Goal: Task Accomplishment & Management: Manage account settings

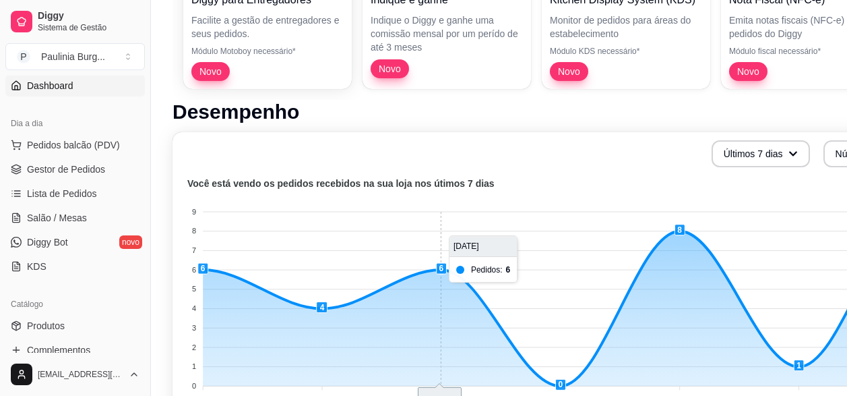
scroll to position [337, 0]
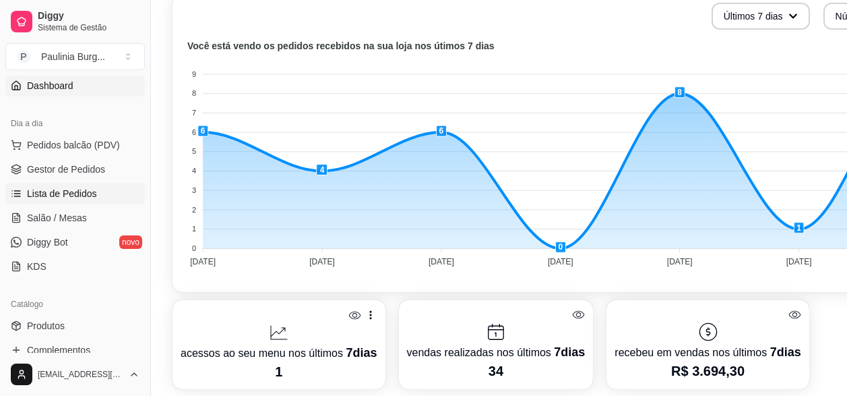
click at [47, 184] on link "Lista de Pedidos" at bounding box center [75, 194] width 140 height 22
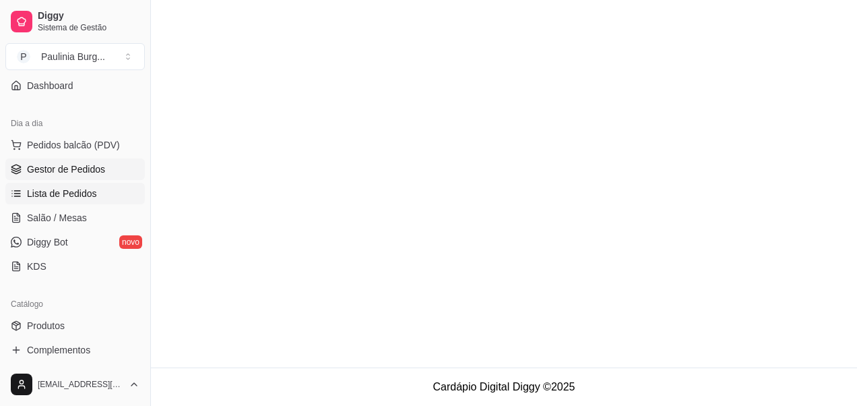
click at [67, 170] on span "Gestor de Pedidos" at bounding box center [66, 168] width 78 height 13
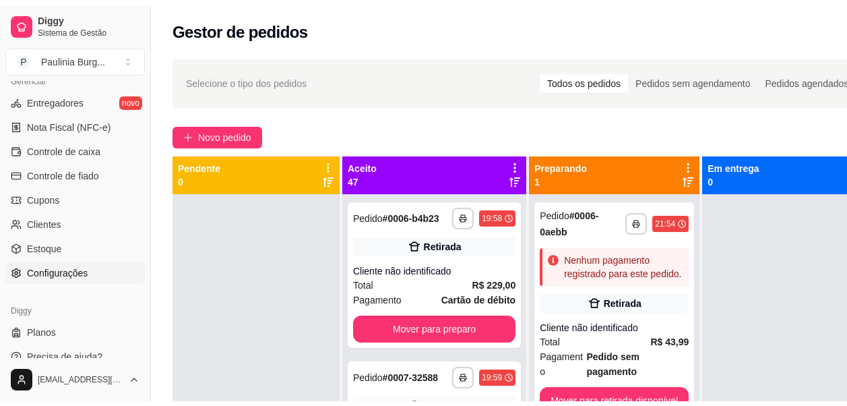
scroll to position [583, 0]
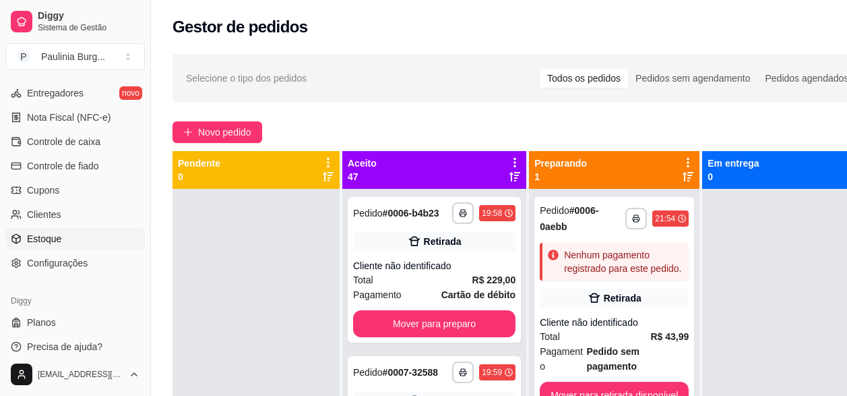
click at [71, 237] on link "Estoque" at bounding box center [75, 239] width 140 height 22
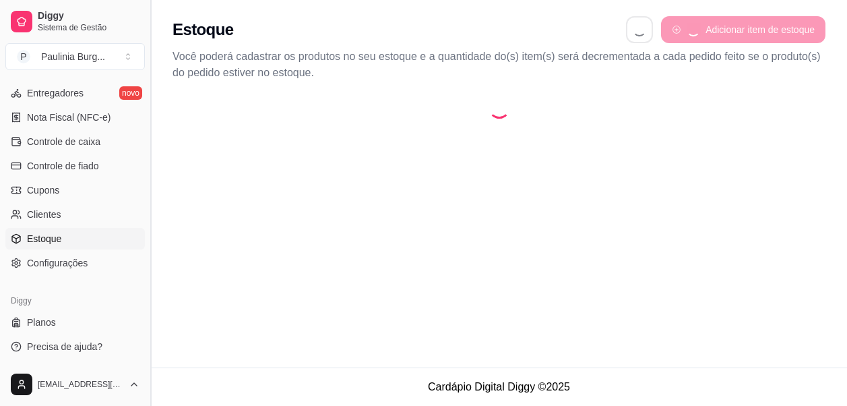
select select "QUANTITY_ORDER"
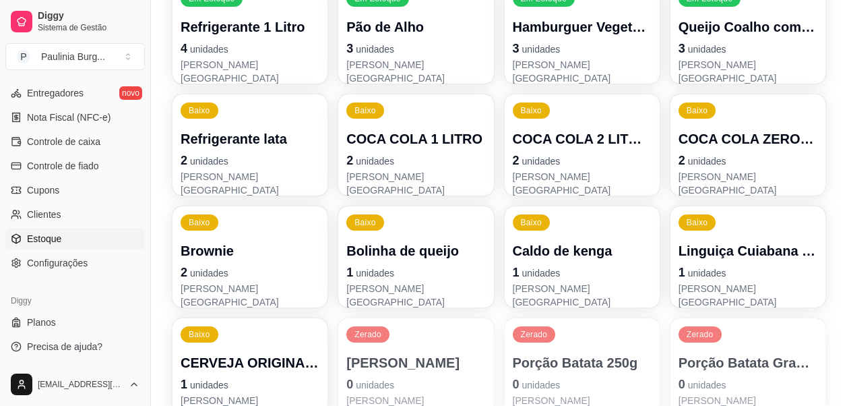
scroll to position [539, 0]
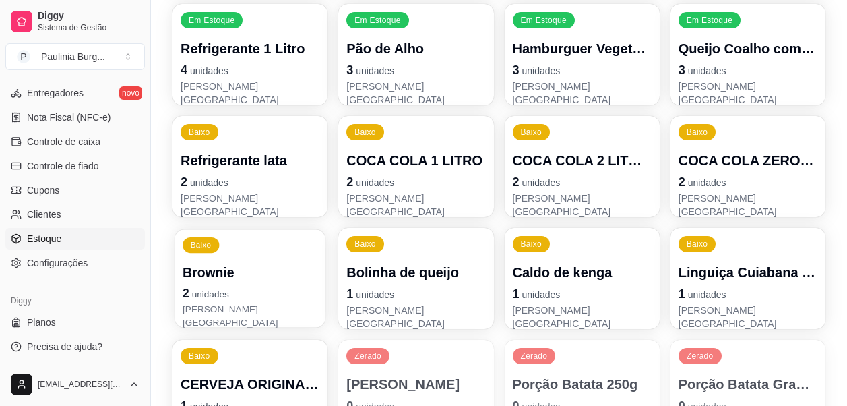
click at [253, 293] on p "2 unidades" at bounding box center [250, 293] width 135 height 18
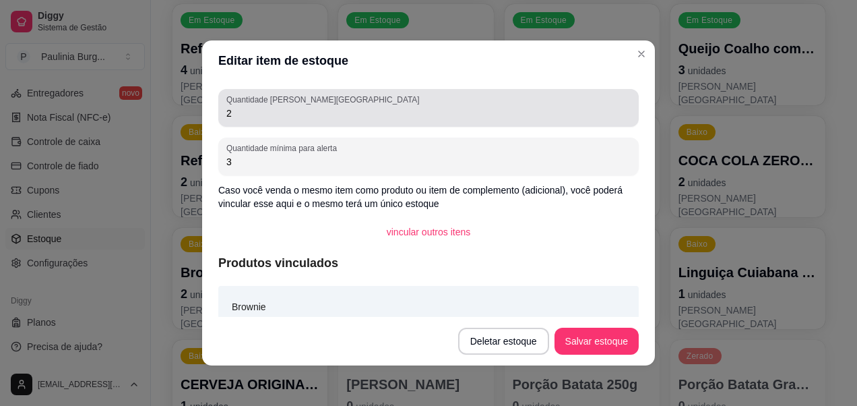
click at [274, 123] on div "Quantidade em estoque 2" at bounding box center [428, 108] width 421 height 38
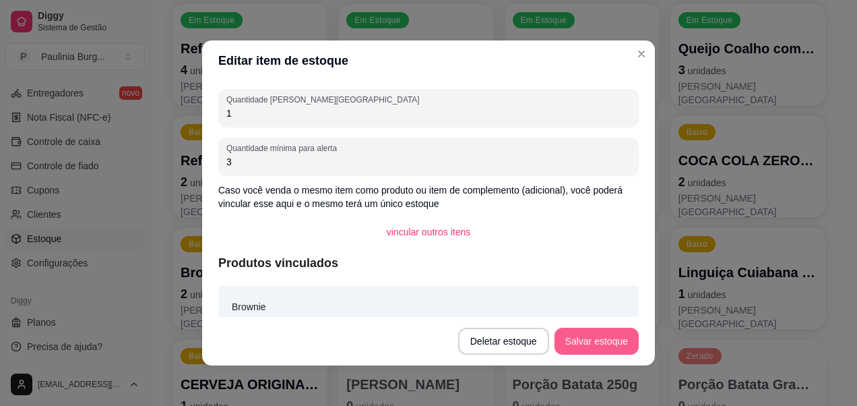
type input "1"
click at [592, 333] on button "Salvar estoque" at bounding box center [597, 341] width 84 height 27
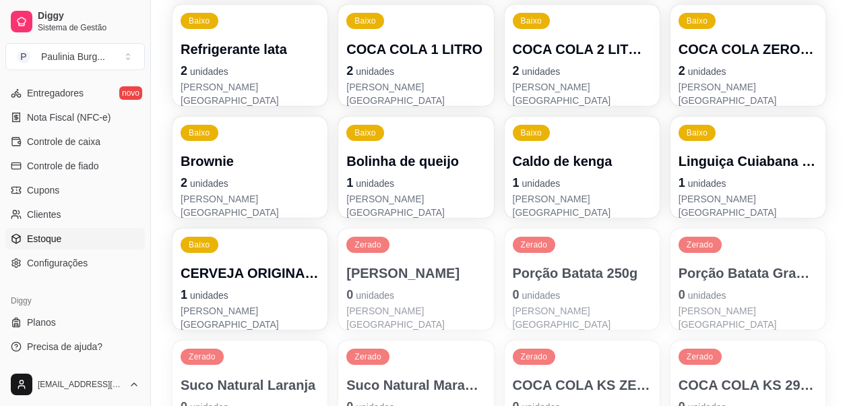
scroll to position [674, 0]
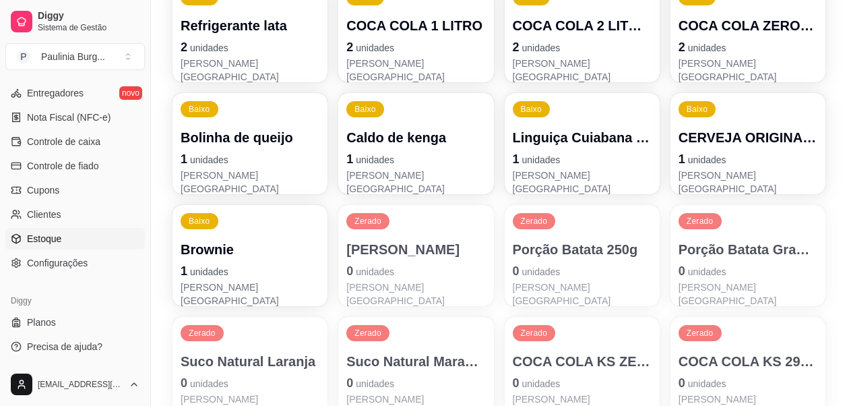
click at [716, 291] on p "[PERSON_NAME][GEOGRAPHIC_DATA]" at bounding box center [748, 293] width 139 height 27
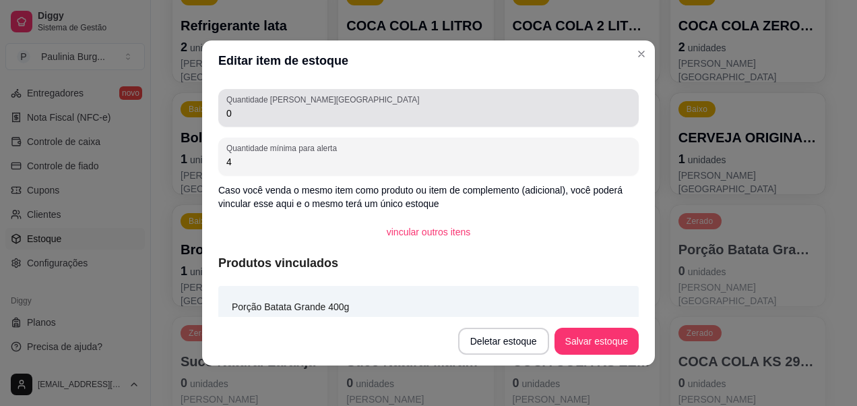
click at [309, 121] on div "0" at bounding box center [428, 107] width 404 height 27
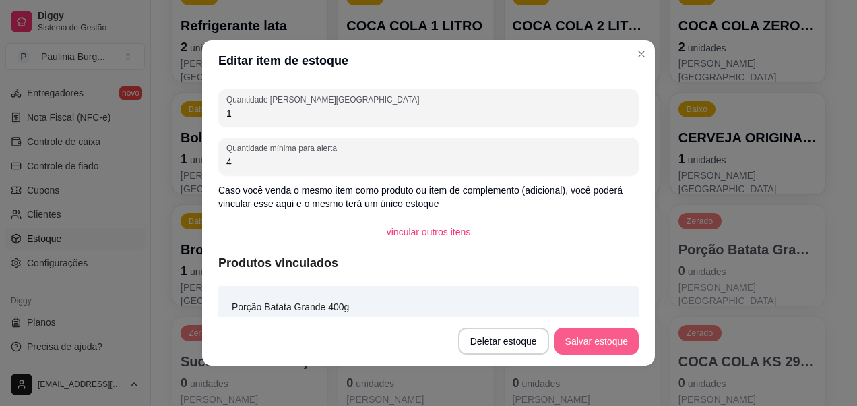
type input "1"
click at [591, 328] on button "Salvar estoque" at bounding box center [597, 341] width 84 height 27
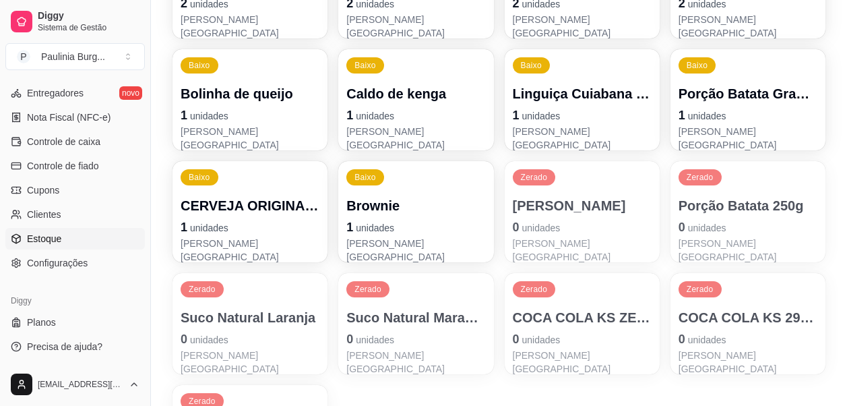
scroll to position [741, 0]
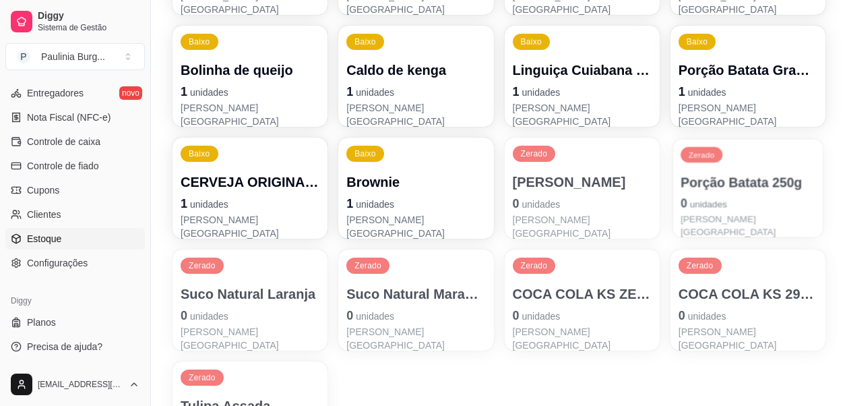
click at [774, 172] on div "Zerado Porção Batata 250g 0 unidades [PERSON_NAME][GEOGRAPHIC_DATA]" at bounding box center [748, 188] width 150 height 98
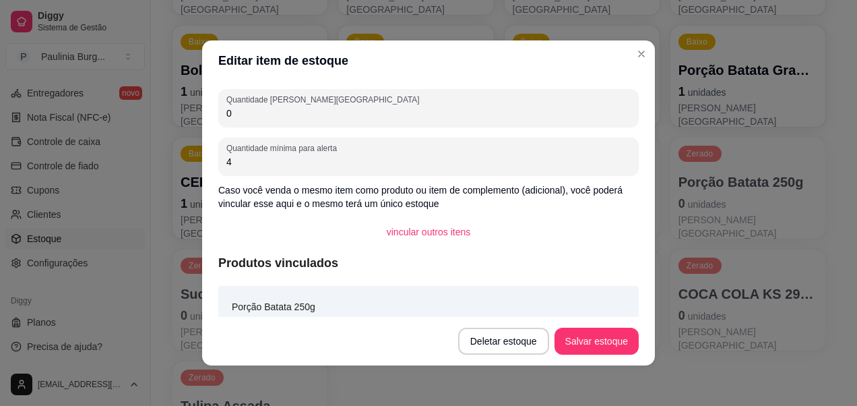
click at [441, 119] on input "0" at bounding box center [428, 112] width 404 height 13
type input "1"
click at [621, 344] on button "Salvar estoque" at bounding box center [597, 341] width 84 height 27
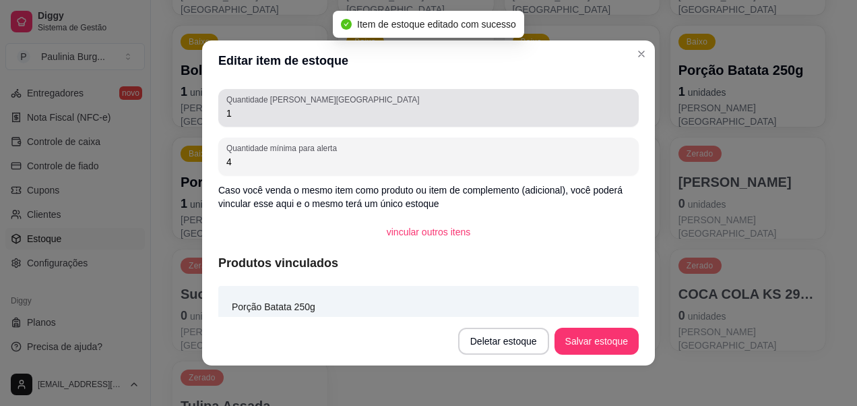
click at [294, 109] on input "1" at bounding box center [428, 112] width 404 height 13
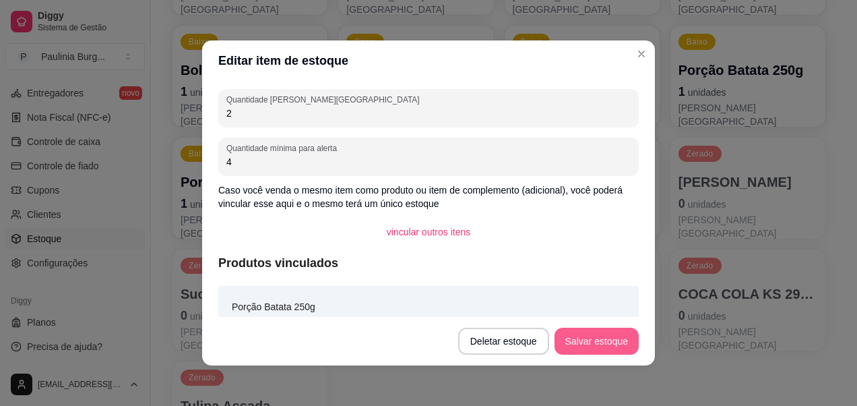
type input "2"
click at [612, 341] on button "Salvar estoque" at bounding box center [596, 341] width 82 height 26
